Goal: Obtain resource: Download file/media

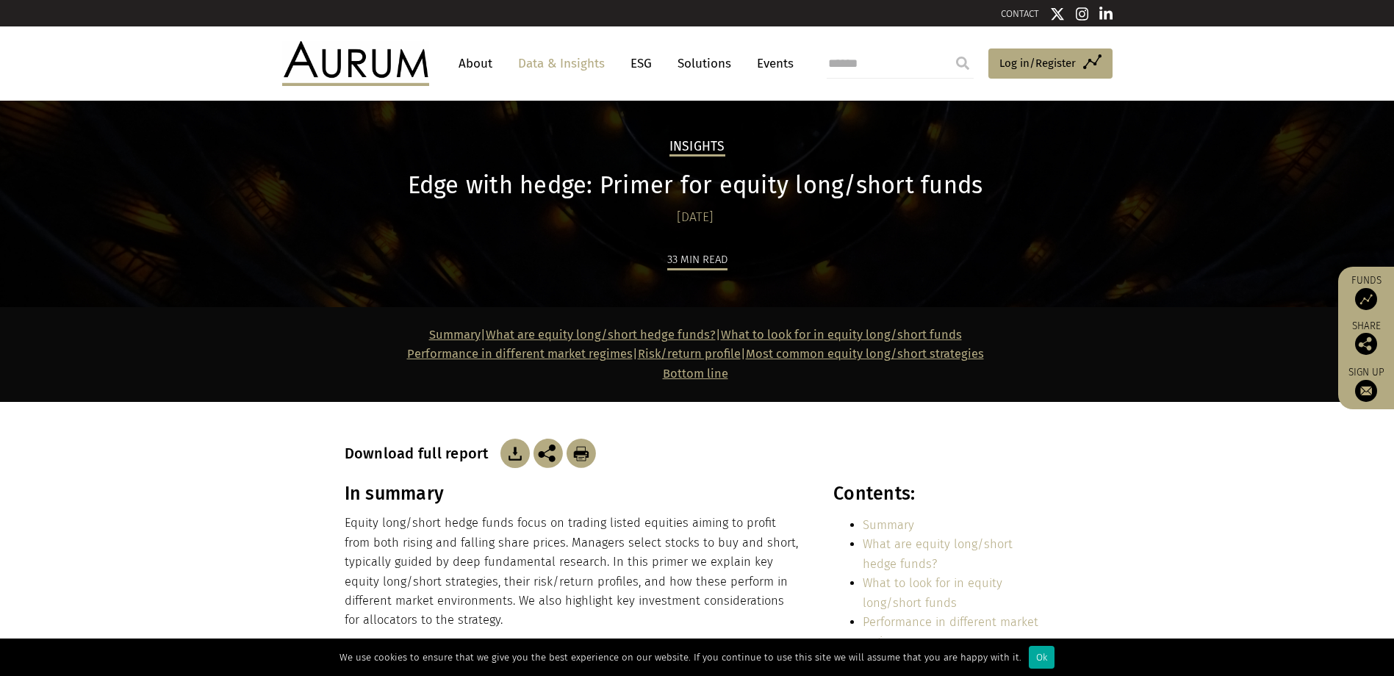
click at [516, 456] on img at bounding box center [514, 453] width 29 height 29
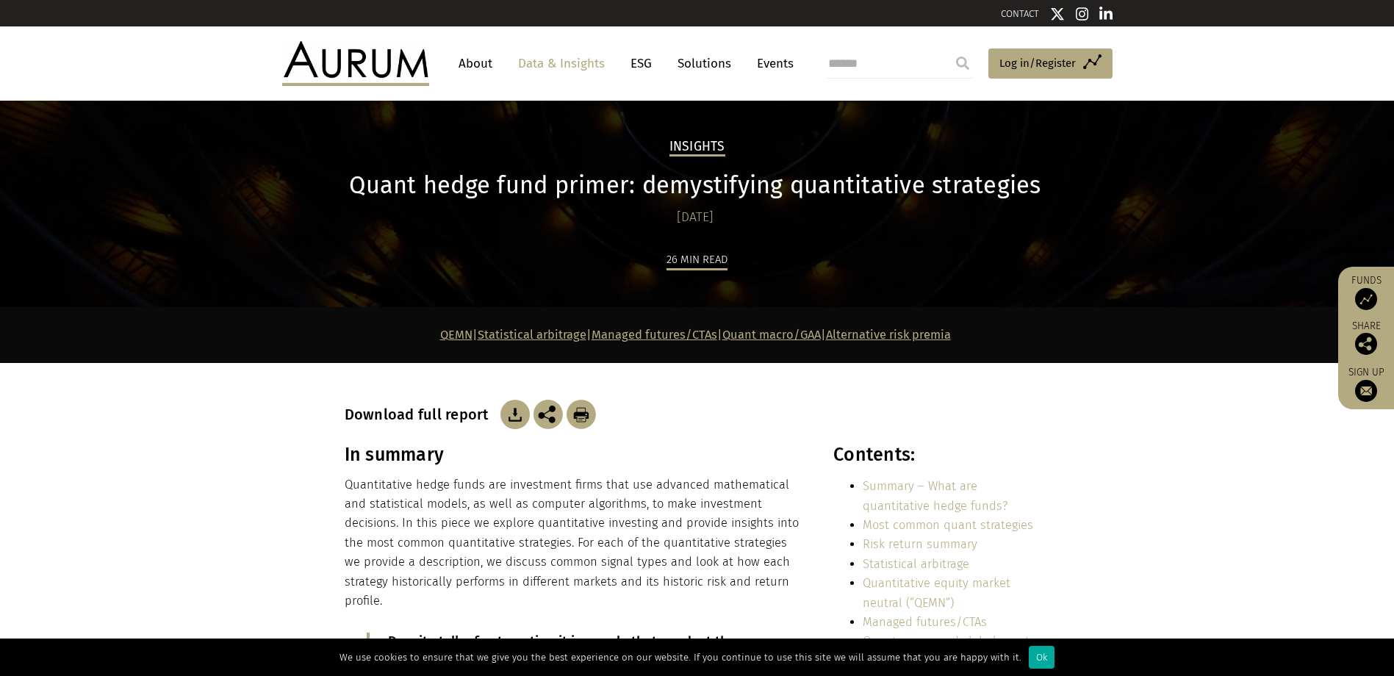
click at [511, 416] on img at bounding box center [514, 414] width 29 height 29
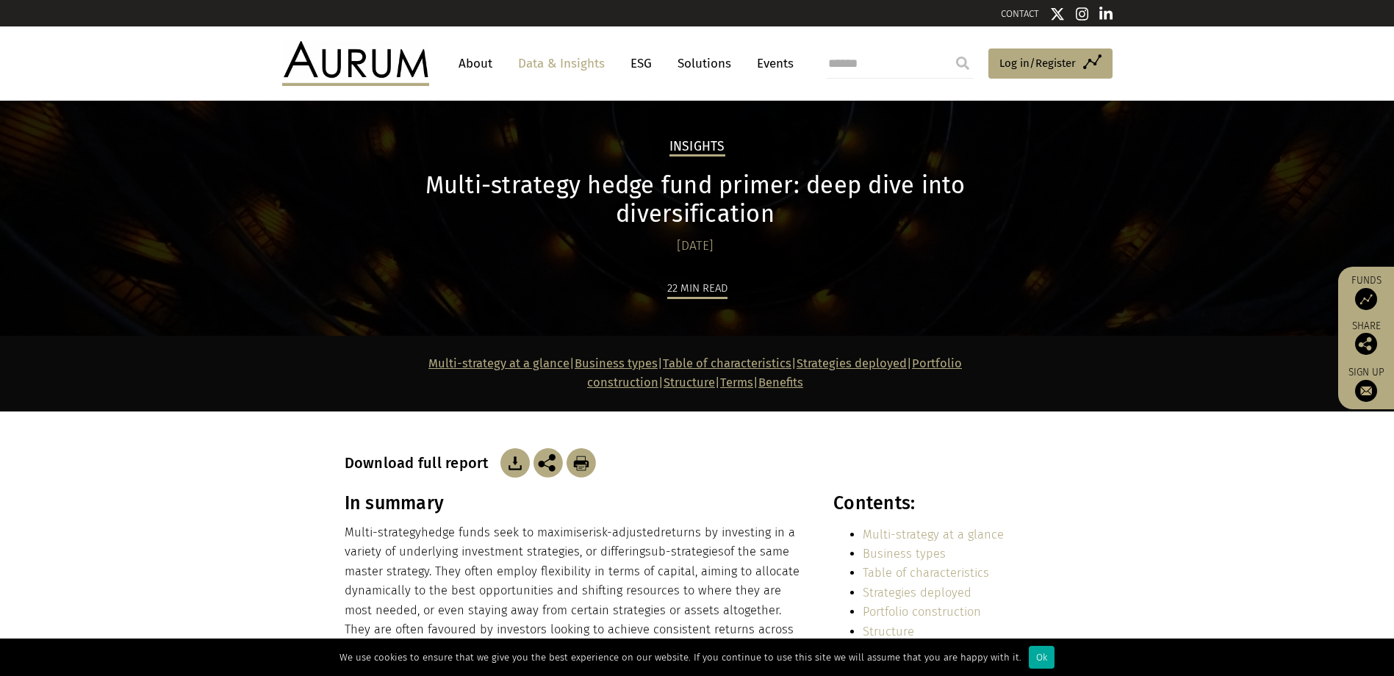
click at [506, 448] on img at bounding box center [514, 462] width 29 height 29
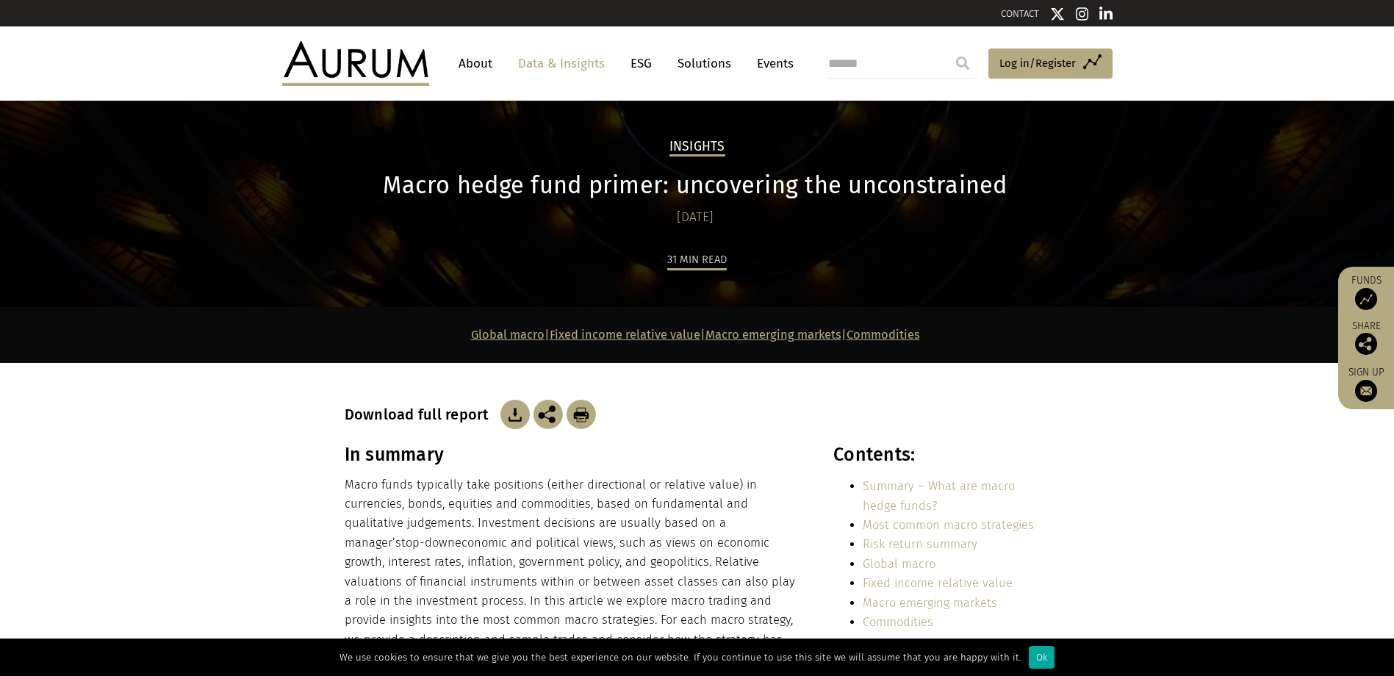
click at [519, 414] on img at bounding box center [514, 414] width 29 height 29
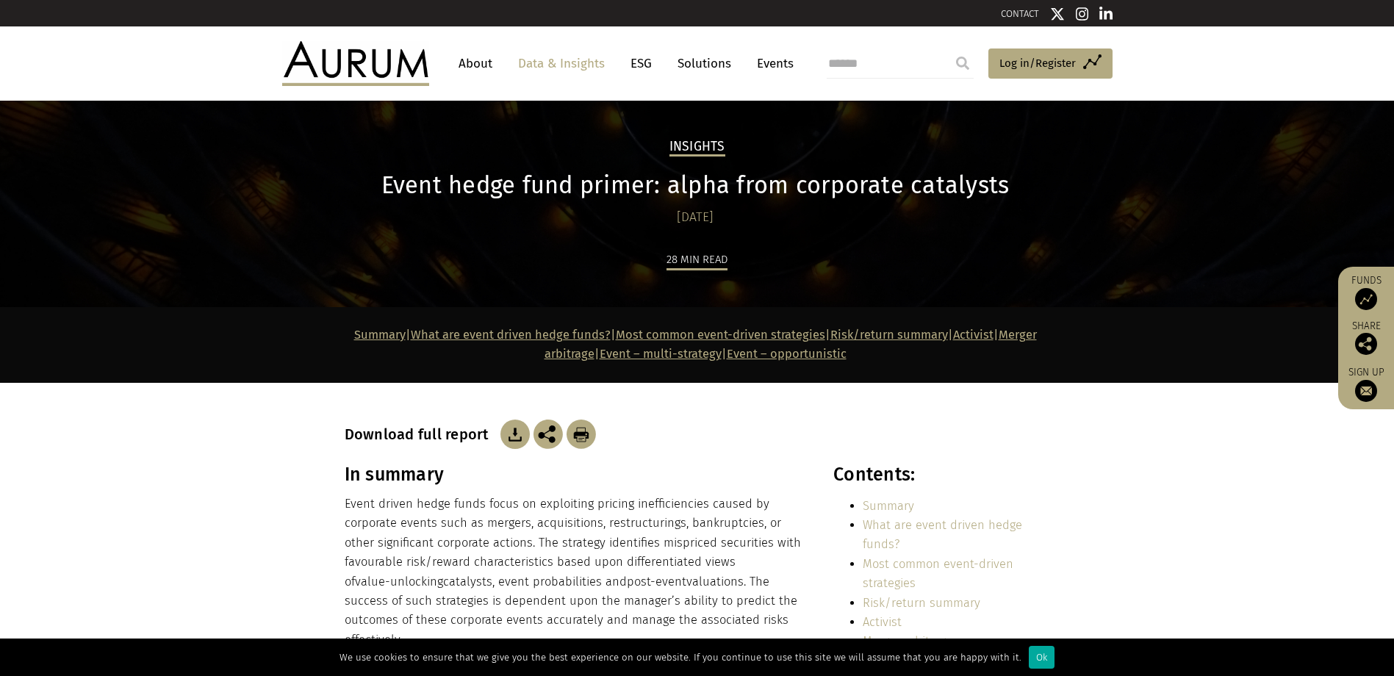
click at [513, 436] on img at bounding box center [514, 434] width 29 height 29
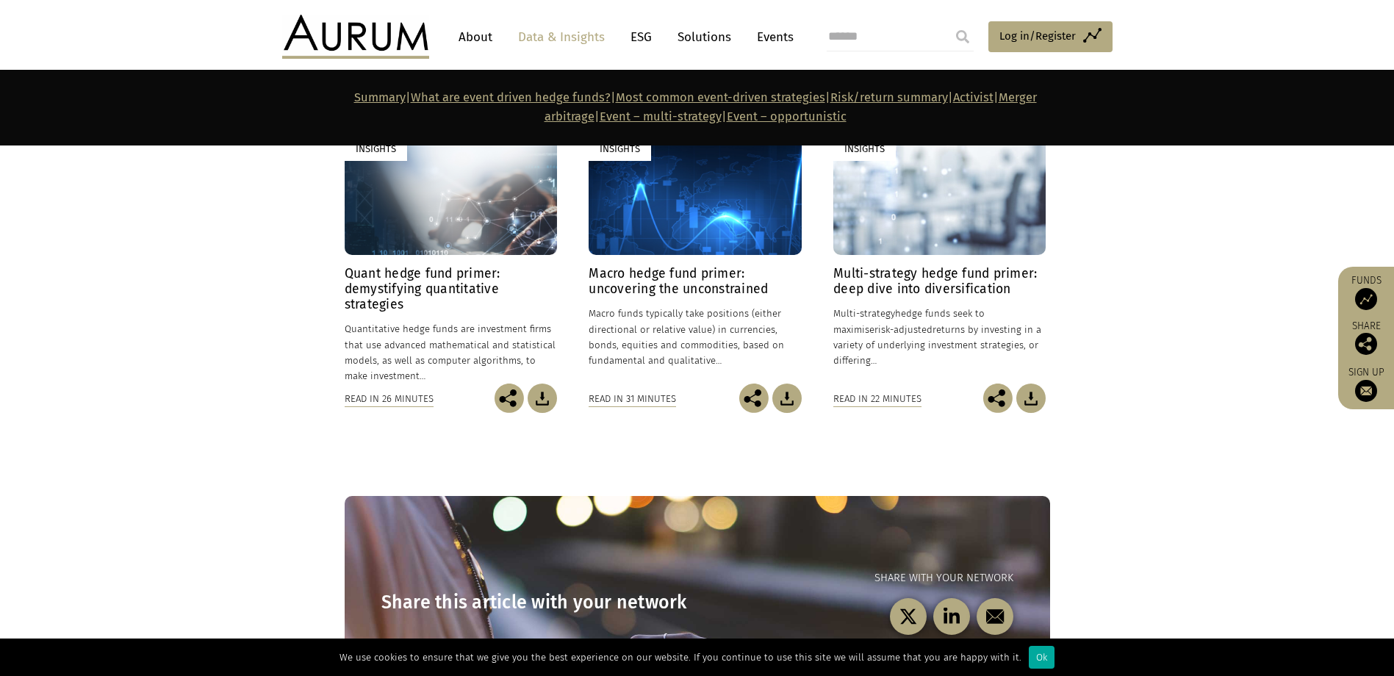
scroll to position [8495, 0]
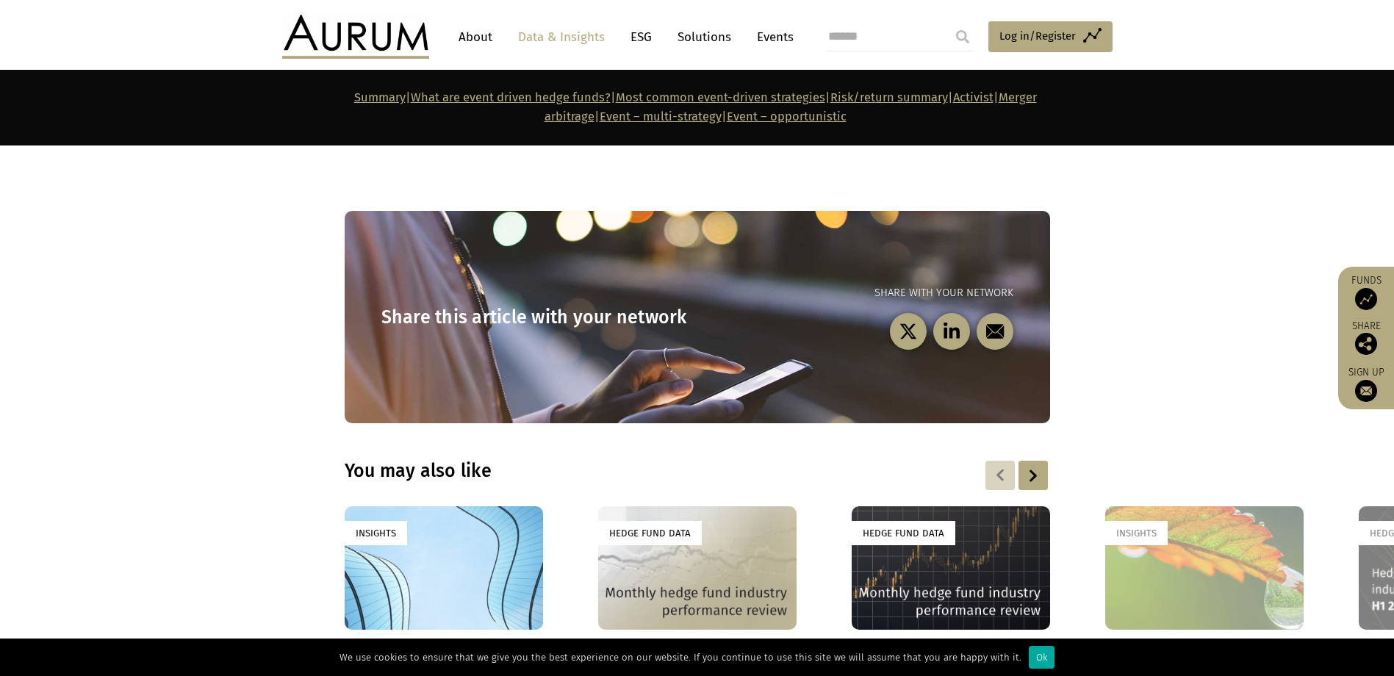
drag, startPoint x: 577, startPoint y: 446, endPoint x: 601, endPoint y: 564, distance: 120.0
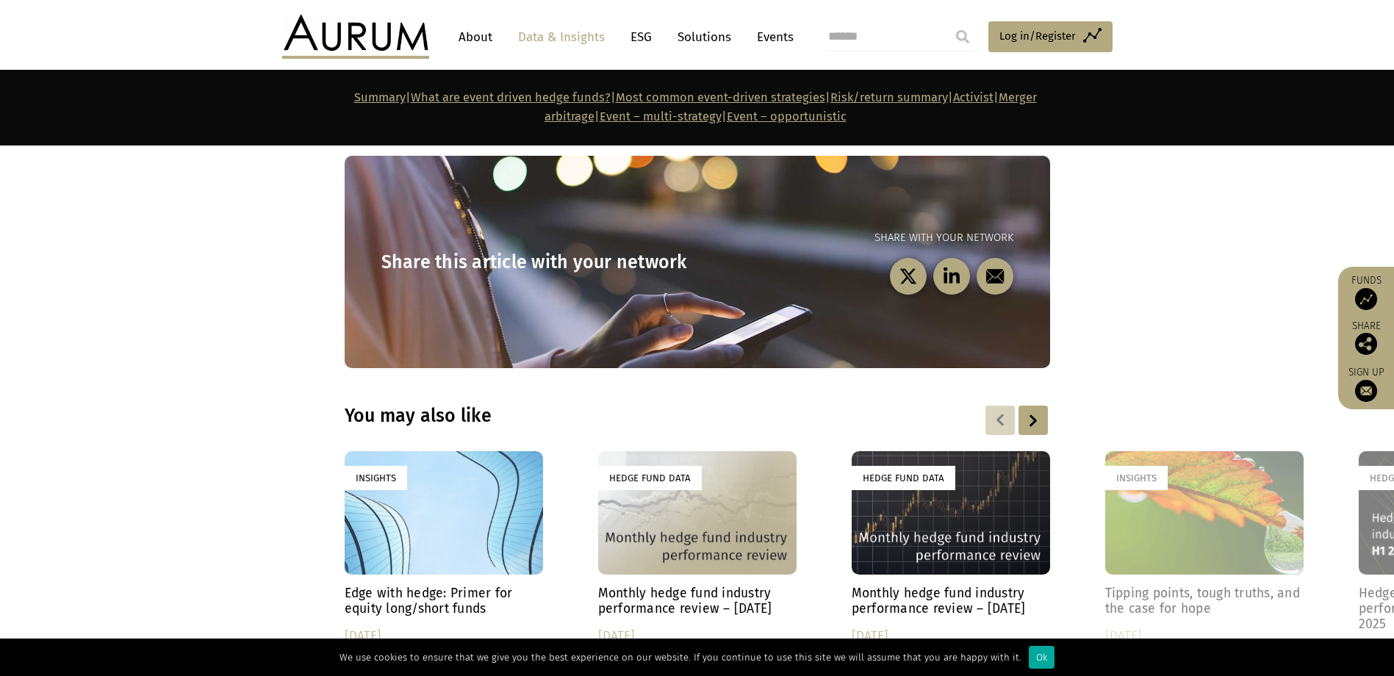
drag, startPoint x: 602, startPoint y: 466, endPoint x: 600, endPoint y: 411, distance: 55.1
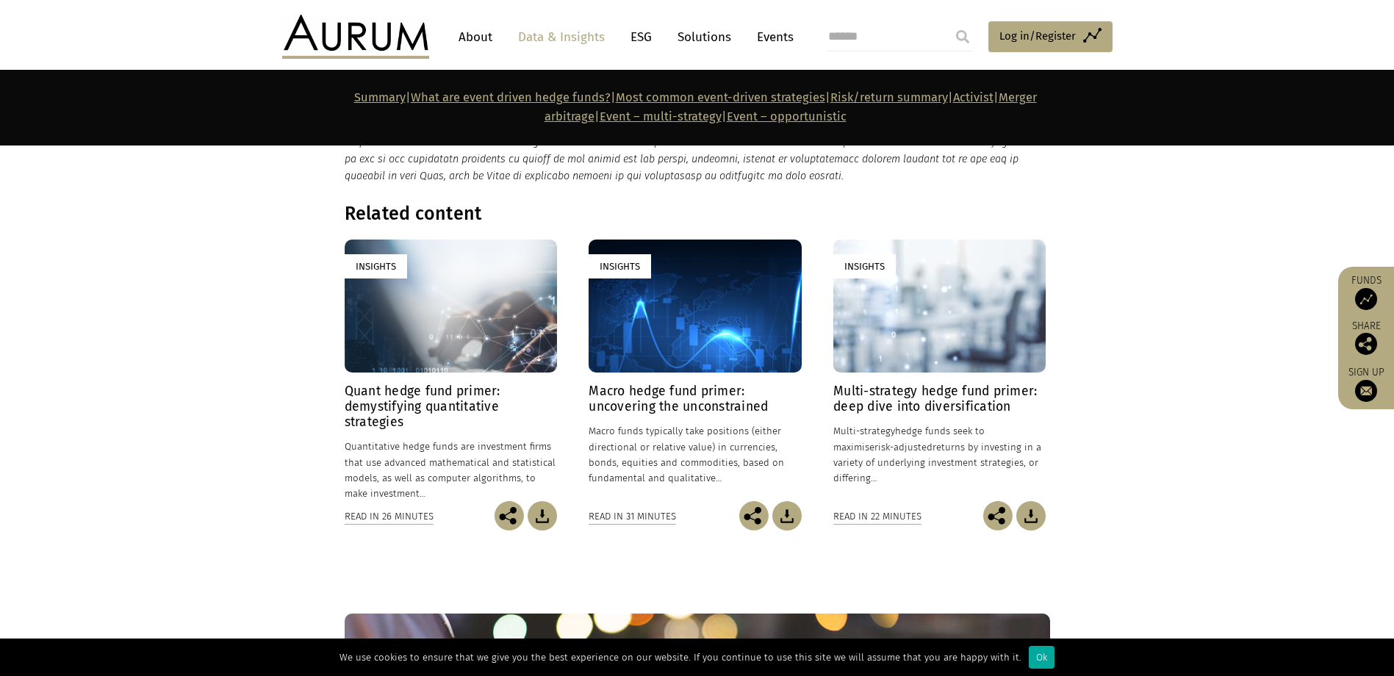
scroll to position [8380, 0]
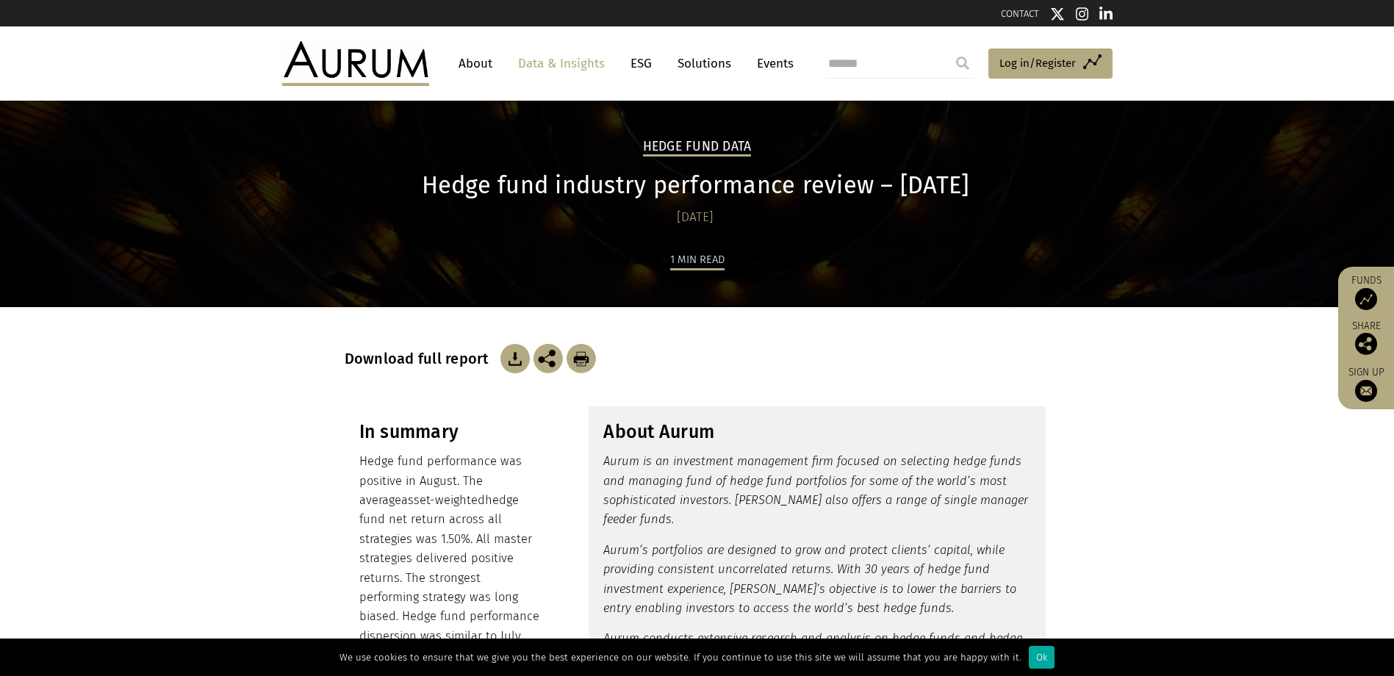
click at [1192, 340] on section "Download full report" at bounding box center [697, 340] width 1394 height 66
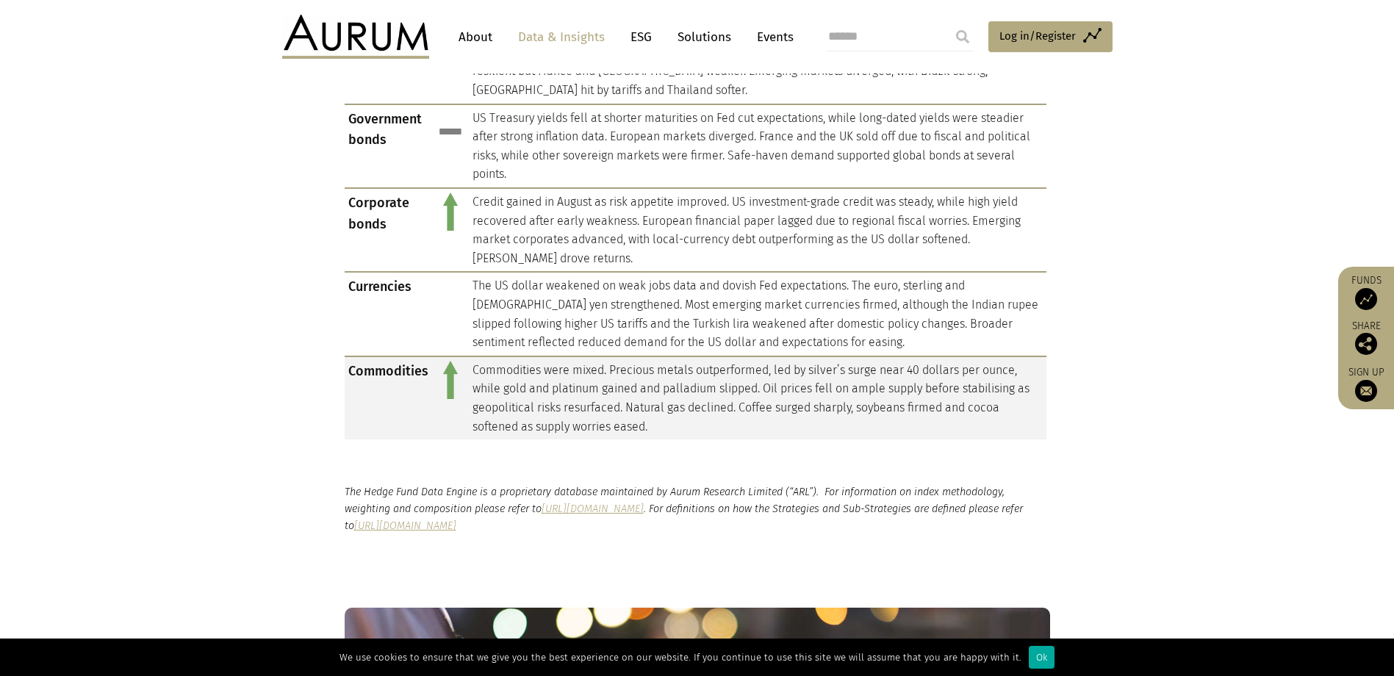
scroll to position [1714, 0]
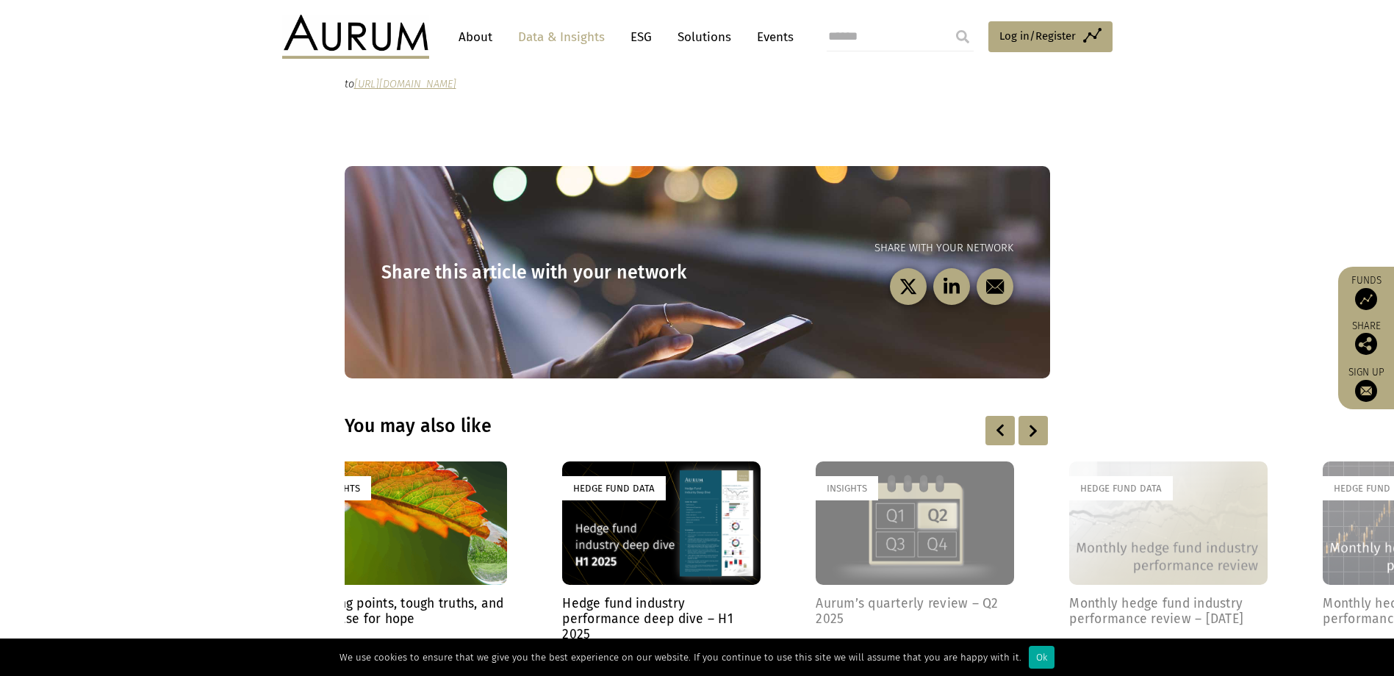
drag, startPoint x: 1308, startPoint y: 558, endPoint x: 309, endPoint y: 489, distance: 1000.8
click at [345, 489] on div "Insights Edge with hedge: Primer for equity long/short funds [DATE] Equity long…" at bounding box center [697, 618] width 705 height 314
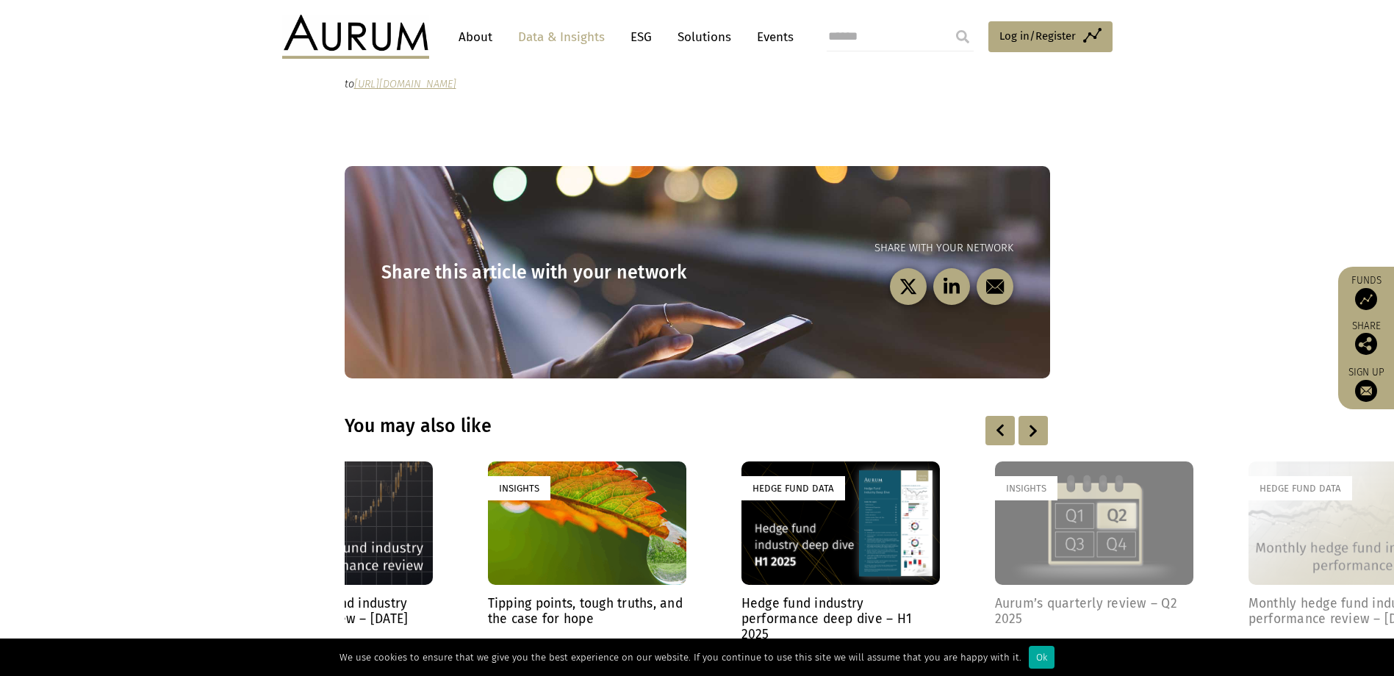
drag, startPoint x: 1300, startPoint y: 511, endPoint x: 1190, endPoint y: 511, distance: 109.5
click at [1190, 511] on div "Insights" at bounding box center [1094, 523] width 198 height 124
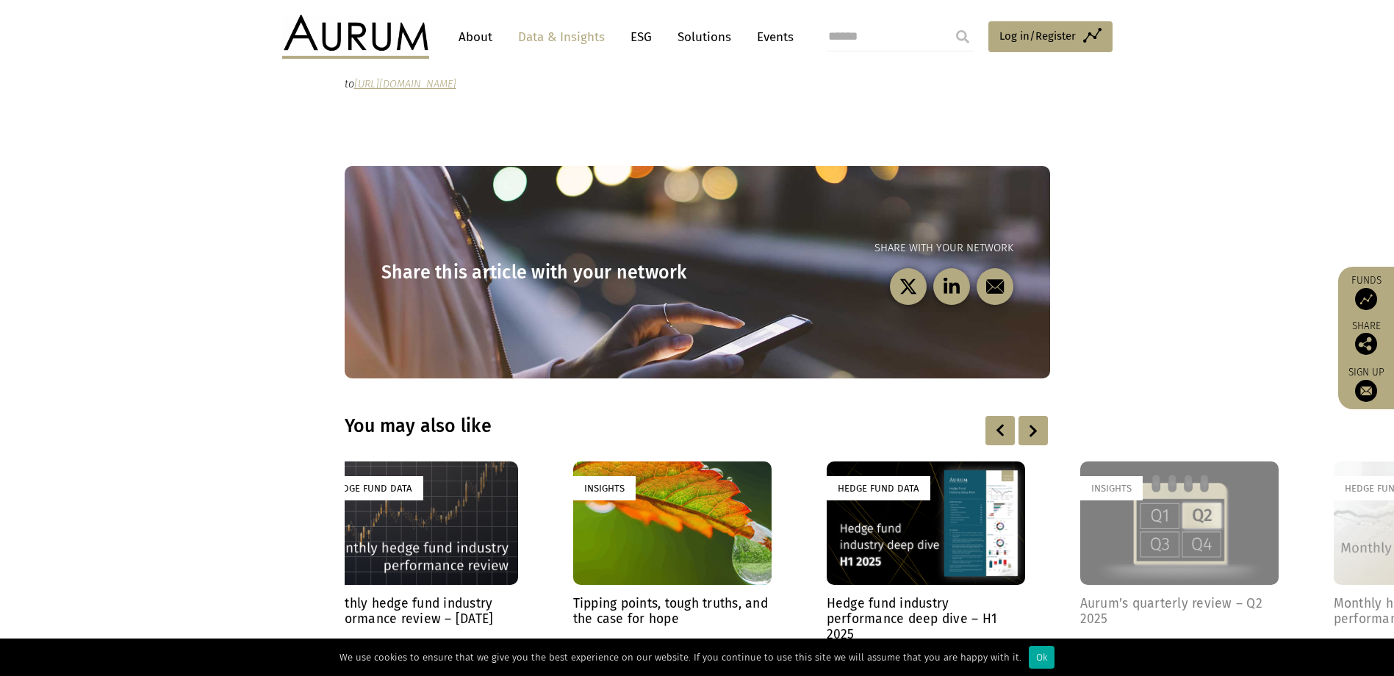
click at [1153, 518] on div "Insights" at bounding box center [1179, 523] width 198 height 124
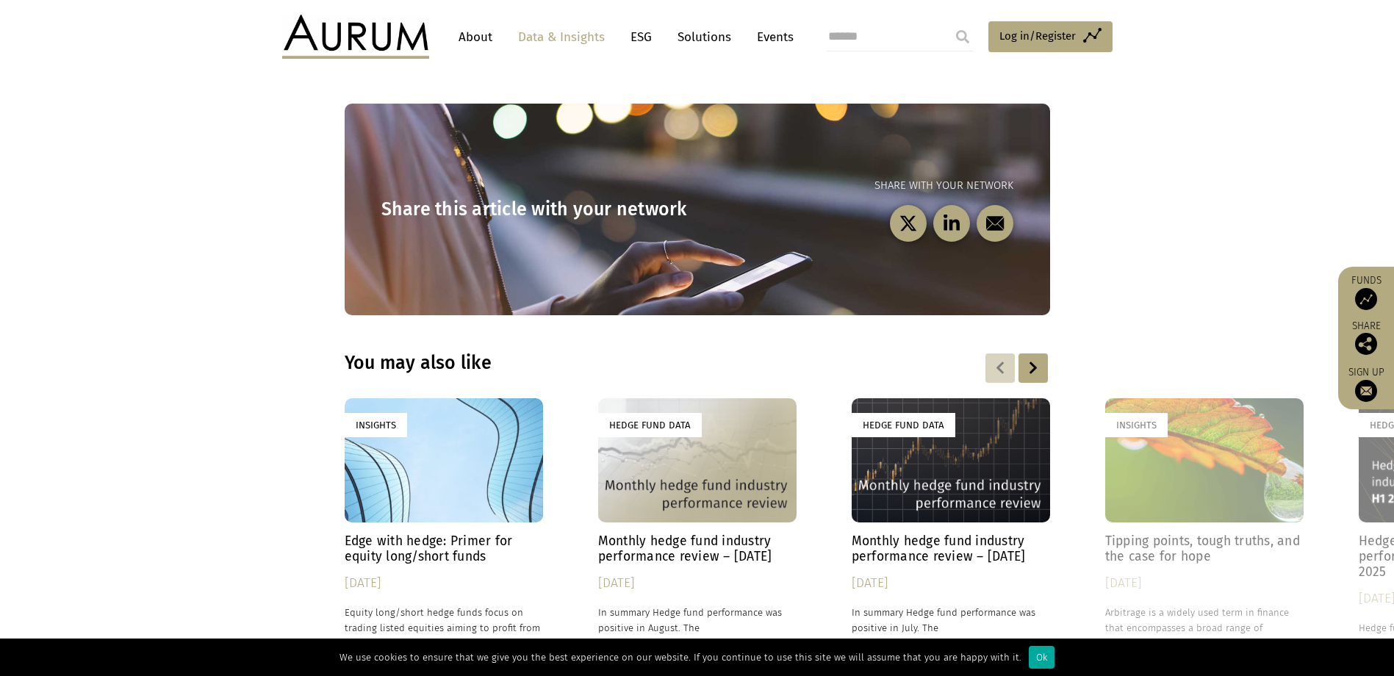
scroll to position [2057, 0]
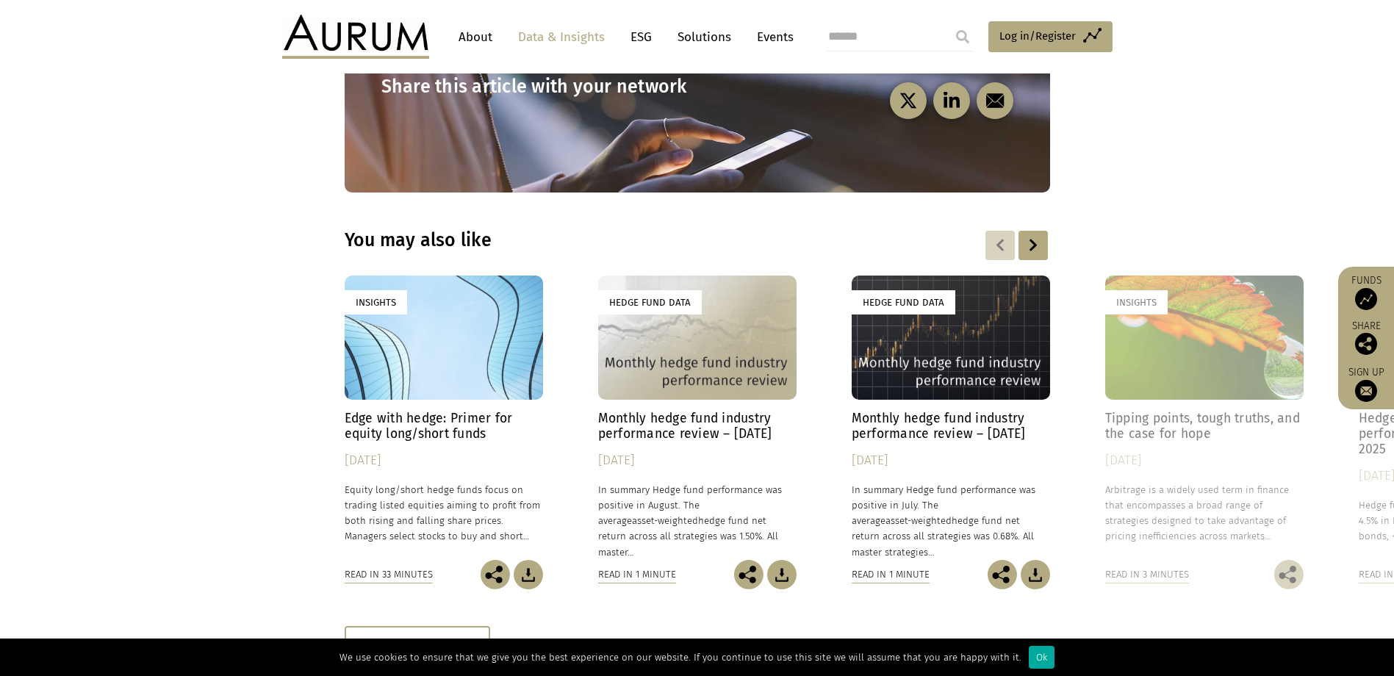
click at [1256, 68] on header "About Data & Insights ESG Solutions Events Access Funds Log in/Register Sign ou…" at bounding box center [697, 36] width 1394 height 73
